Goal: Find contact information: Find contact information

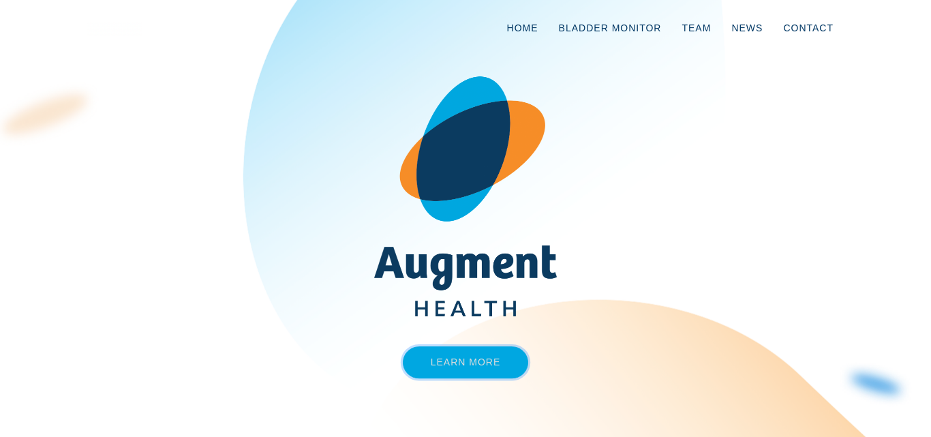
click at [458, 369] on link "Learn More" at bounding box center [466, 362] width 126 height 32
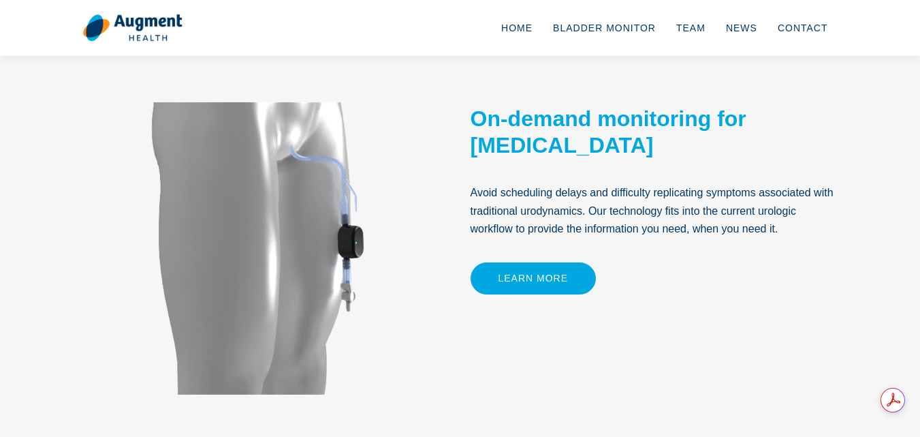
scroll to position [497, 0]
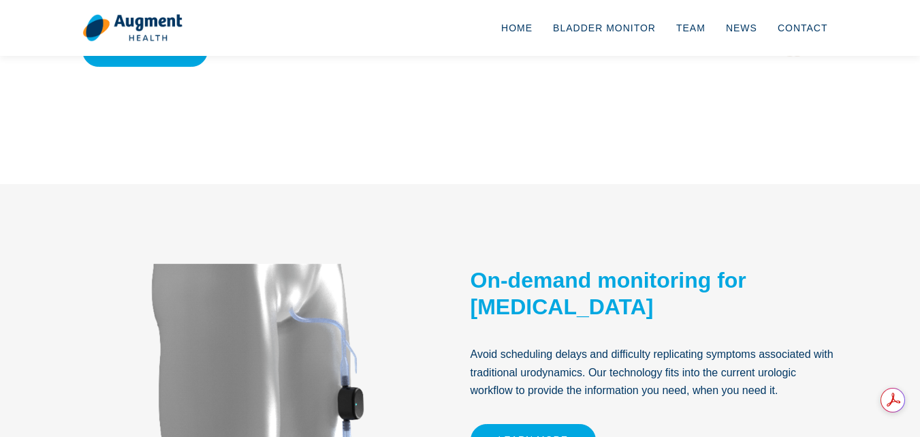
copy h2 "[MEDICAL_DATA]"
drag, startPoint x: 471, startPoint y: 306, endPoint x: 675, endPoint y: 317, distance: 204.7
click at [675, 317] on h2 "On-demand monitoring for [MEDICAL_DATA]" at bounding box center [655, 293] width 368 height 52
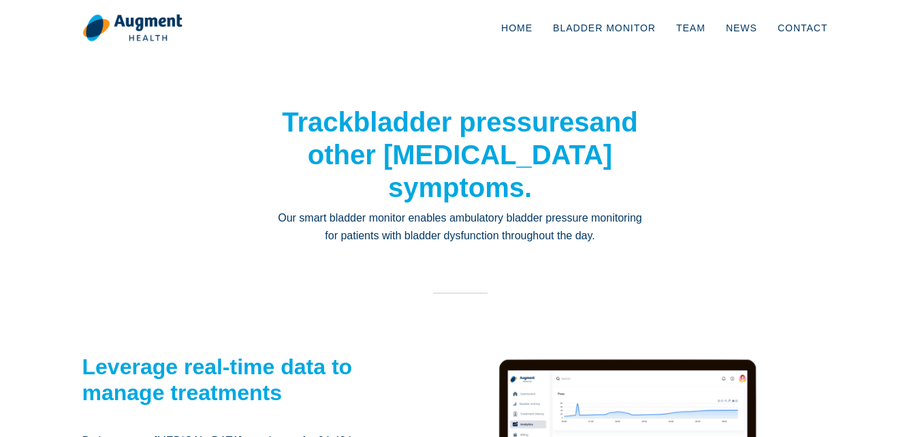
scroll to position [0, 0]
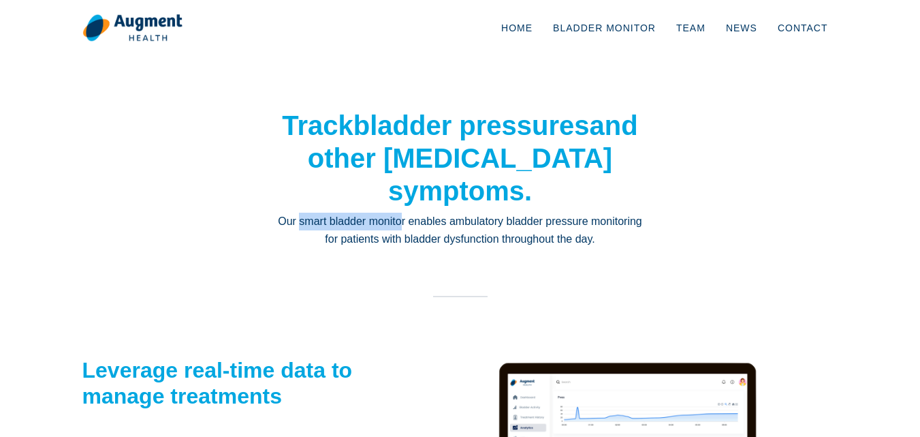
drag, startPoint x: 300, startPoint y: 222, endPoint x: 401, endPoint y: 219, distance: 100.9
click at [401, 219] on p "Our smart bladder monitor enables ambulatory bladder pressure monitoring for pa…" at bounding box center [461, 231] width 368 height 36
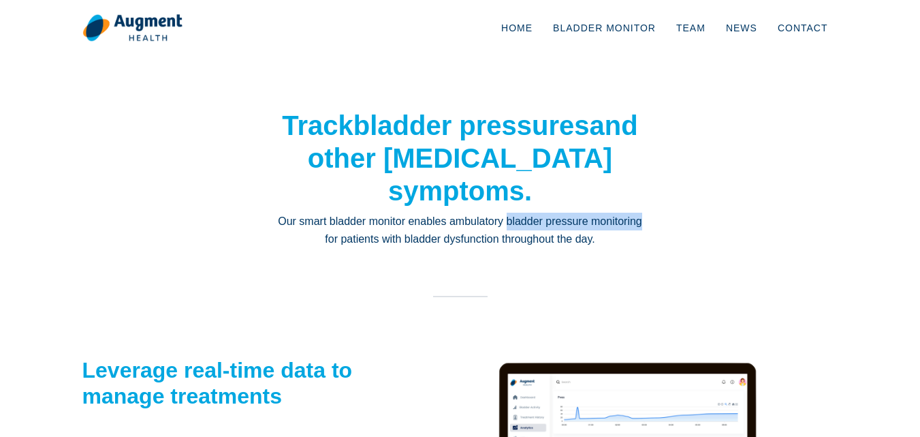
copy p "bladder pressure monitoring"
drag, startPoint x: 505, startPoint y: 220, endPoint x: 655, endPoint y: 225, distance: 150.0
click at [655, 225] on div "Track bladder pressures and other [MEDICAL_DATA] symptoms. Our smart bladder mo…" at bounding box center [460, 210] width 777 height 202
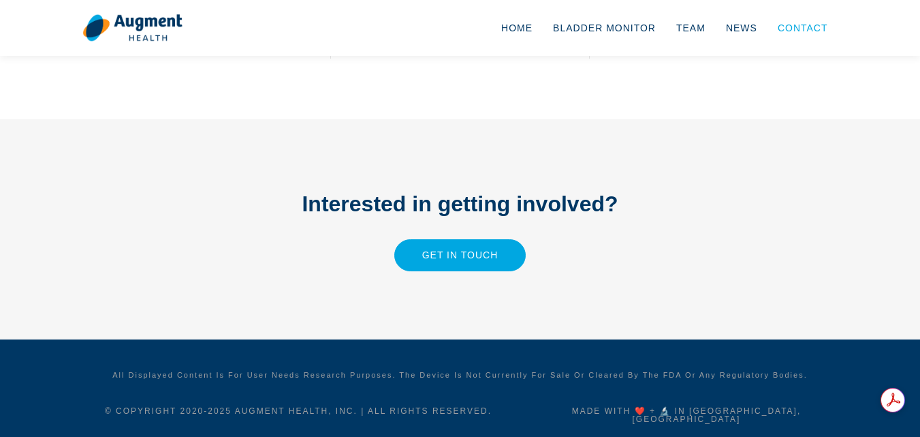
click at [805, 28] on link "Contact" at bounding box center [803, 27] width 71 height 45
